Goal: Information Seeking & Learning: Learn about a topic

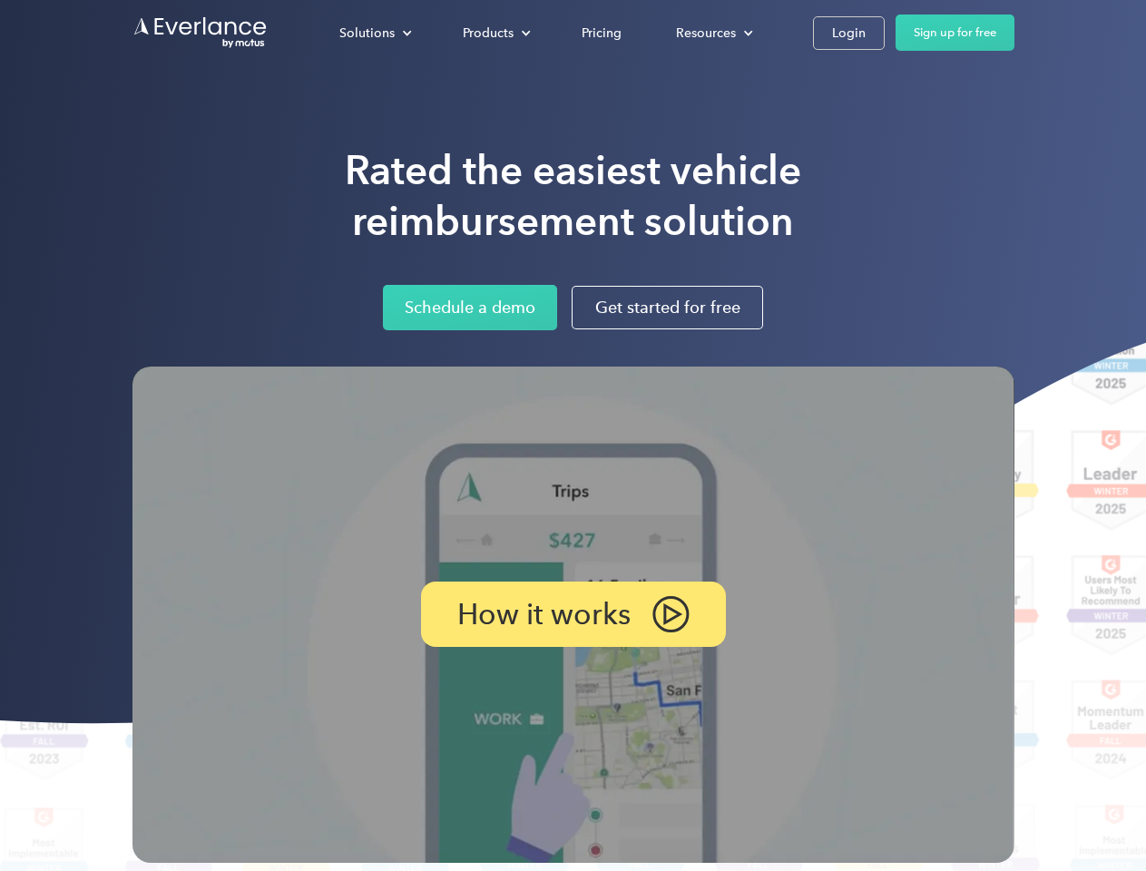
click at [375, 33] on div "Solutions" at bounding box center [366, 33] width 55 height 23
click at [494, 33] on div "Products" at bounding box center [488, 33] width 51 height 23
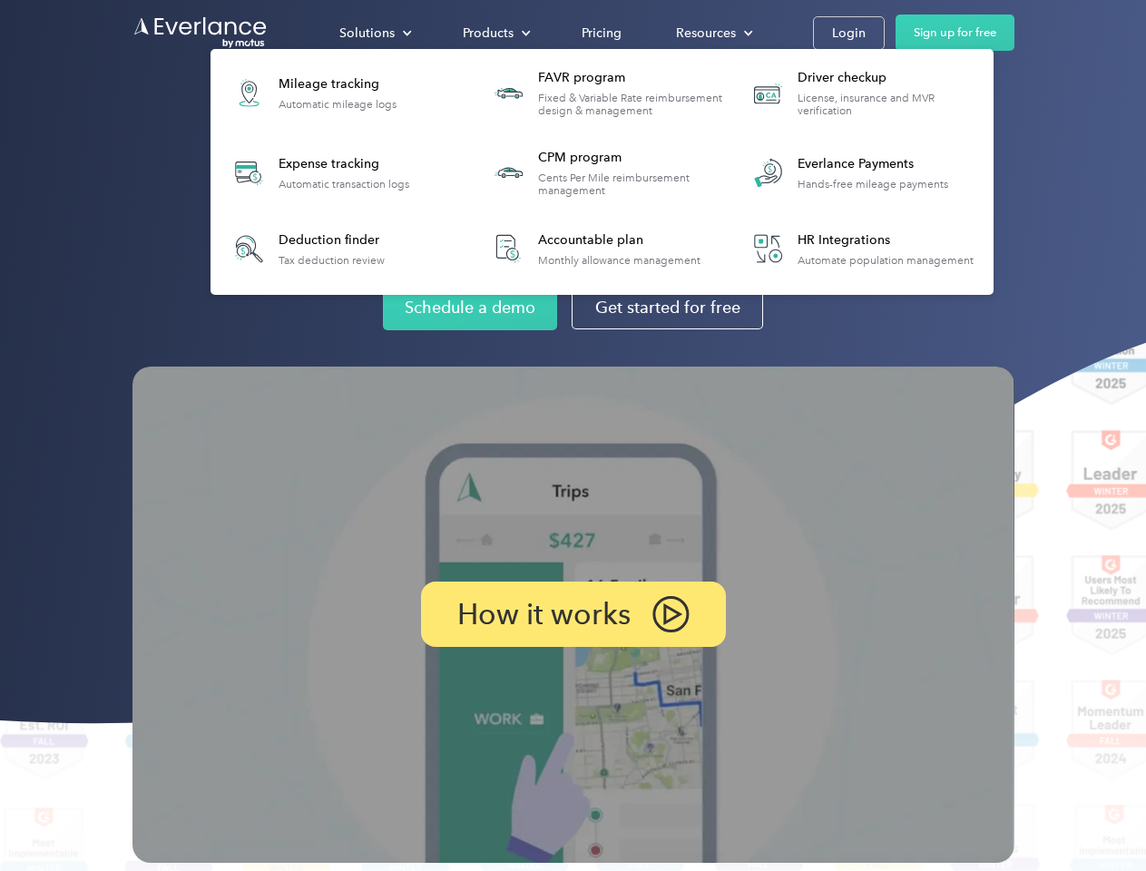
click at [712, 33] on div "Resources" at bounding box center [706, 33] width 60 height 23
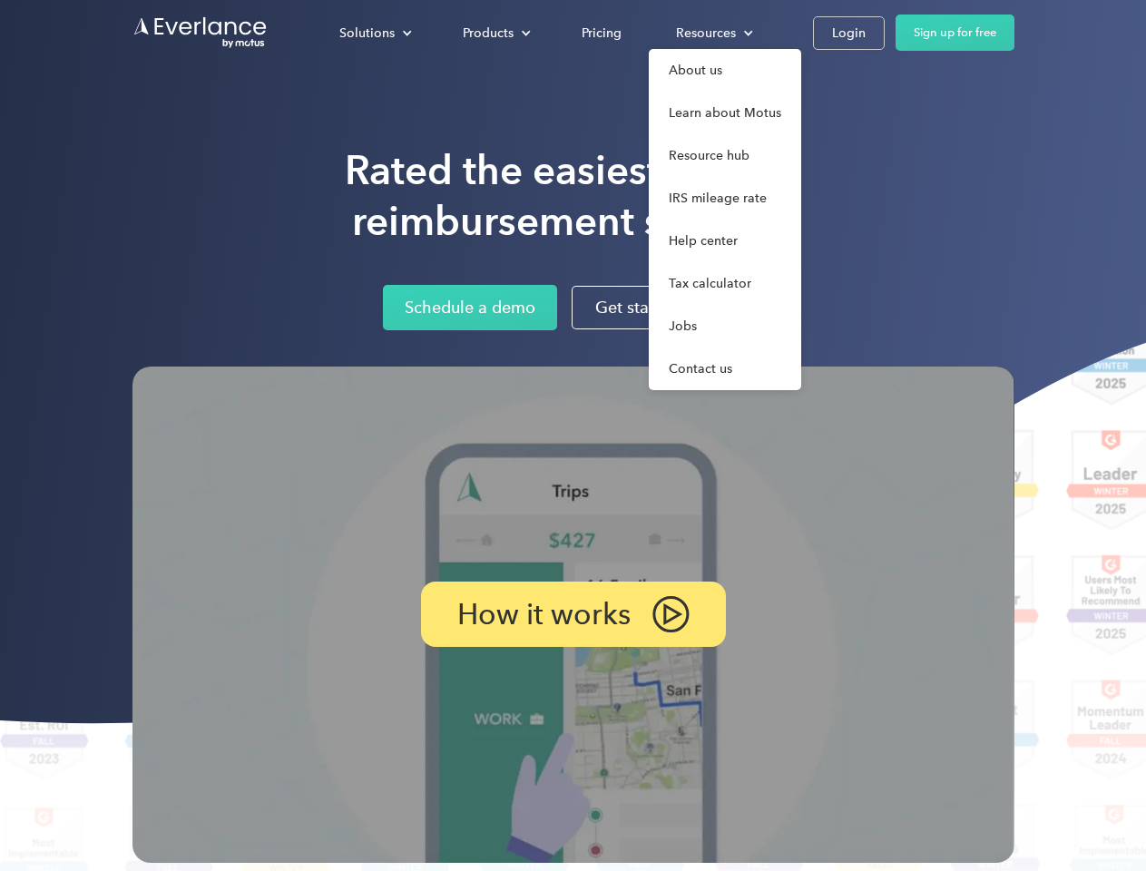
click at [573, 614] on p "How it works" at bounding box center [543, 614] width 173 height 22
